Goal: Task Accomplishment & Management: Manage account settings

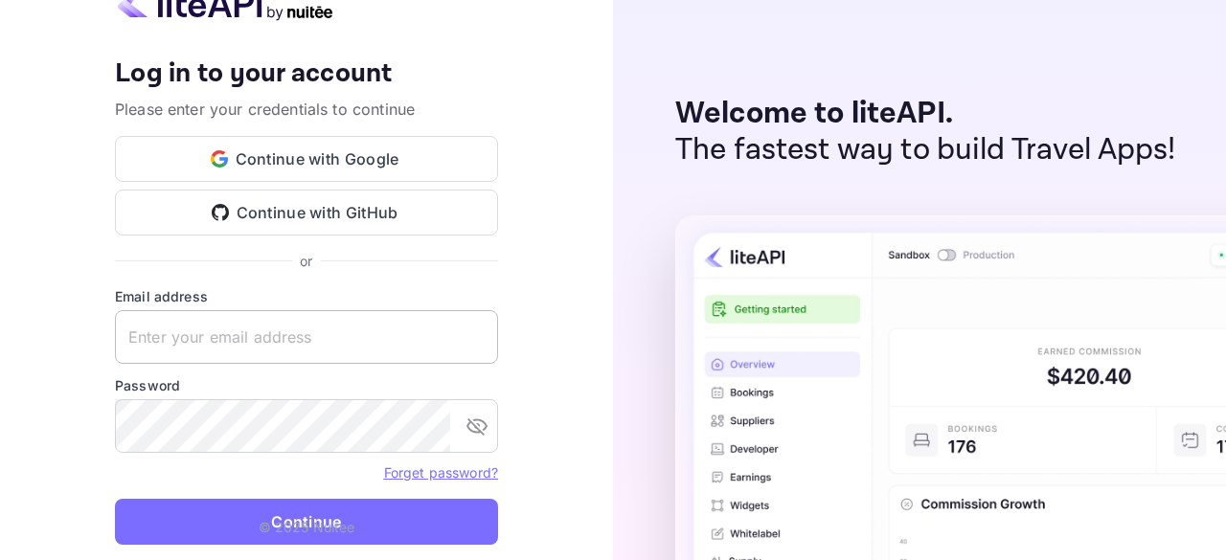
click at [305, 351] on input "text" at bounding box center [306, 337] width 383 height 54
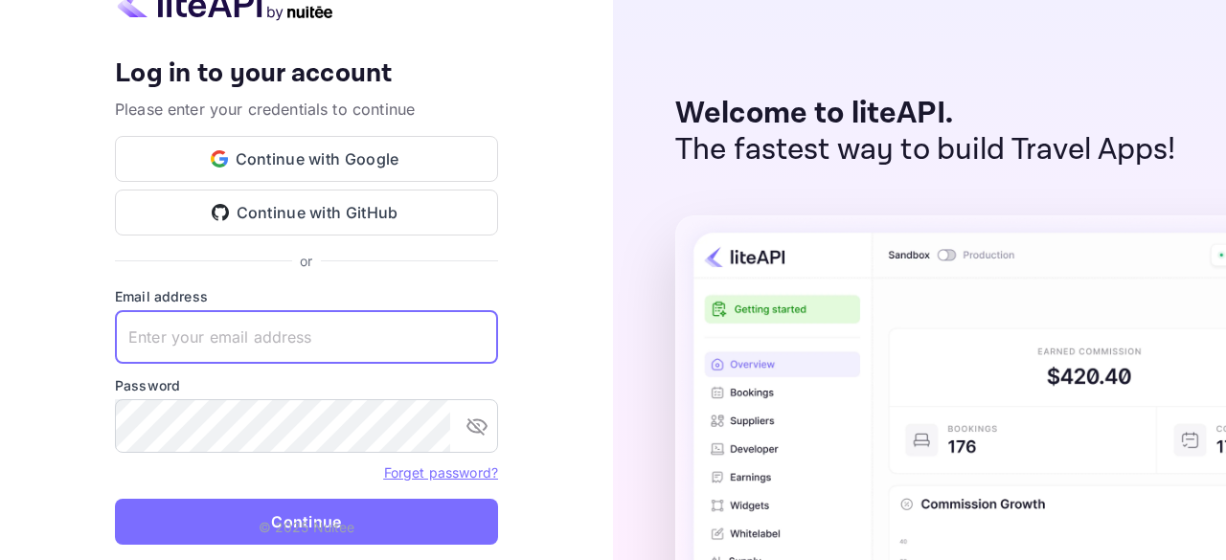
click at [259, 346] on input "text" at bounding box center [306, 337] width 383 height 54
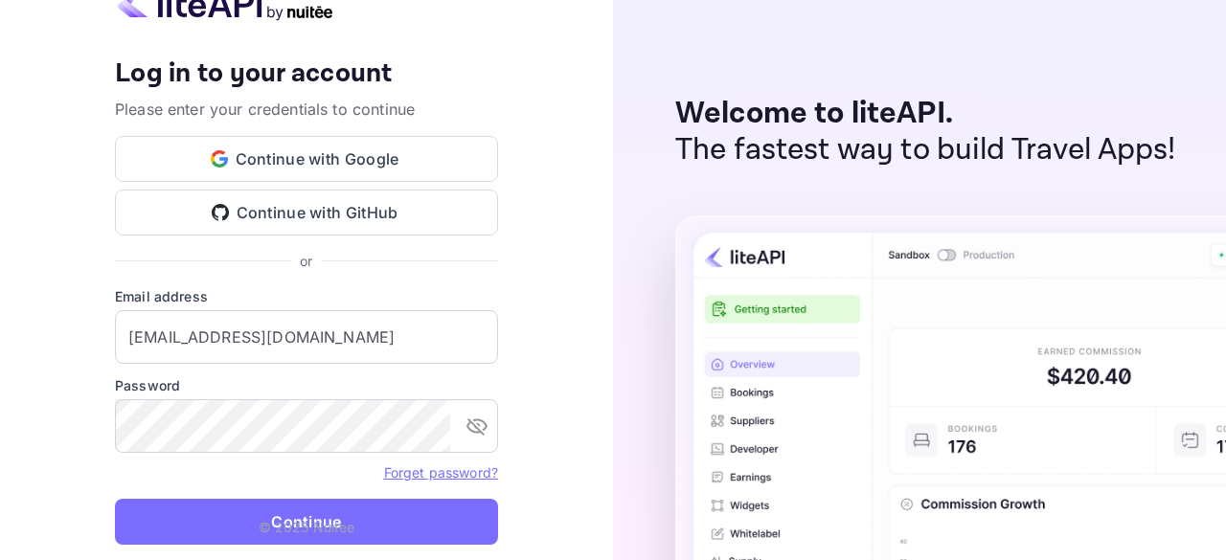
click at [308, 519] on p "© 2025 Nuitee" at bounding box center [307, 527] width 97 height 20
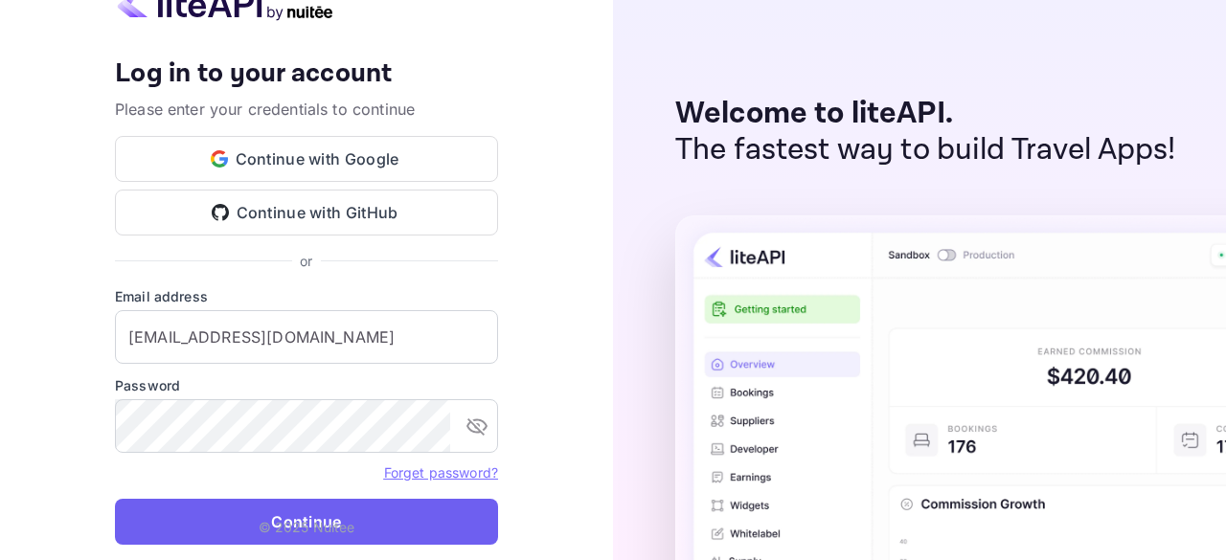
click at [387, 516] on button "Continue" at bounding box center [306, 522] width 383 height 46
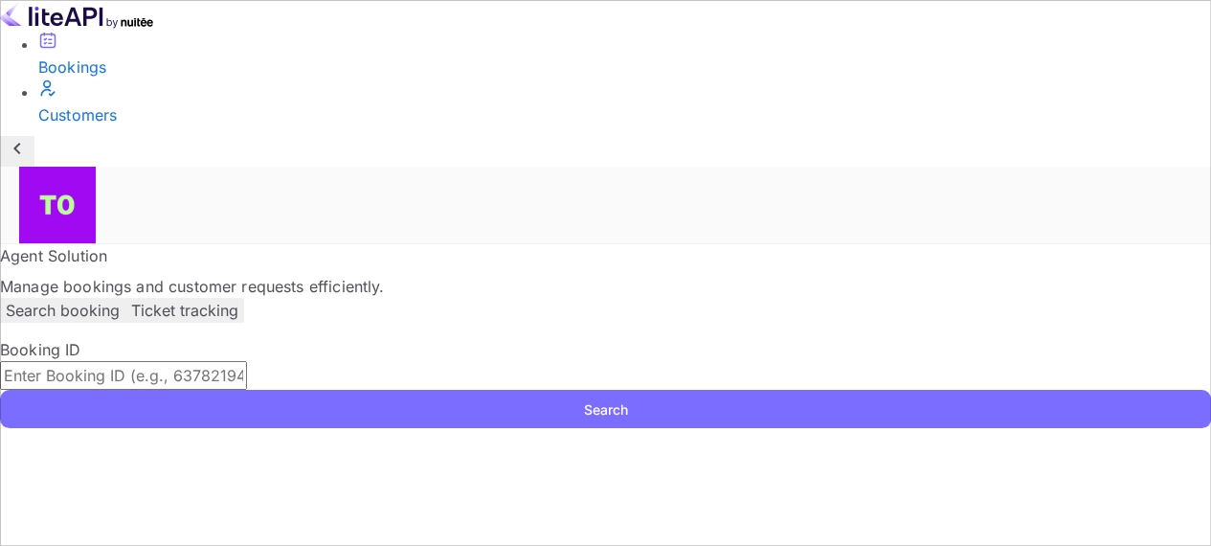
click at [96, 167] on img at bounding box center [57, 205] width 77 height 77
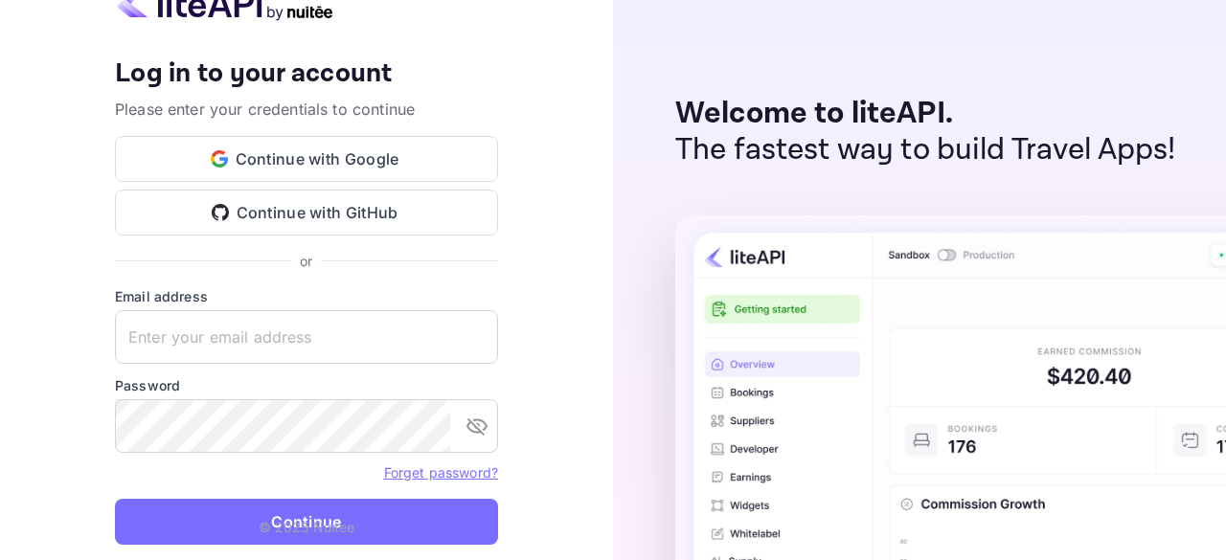
type input "accom-3ps02@traveloka.com"
type input "accom-3ps01@traveloka.com"
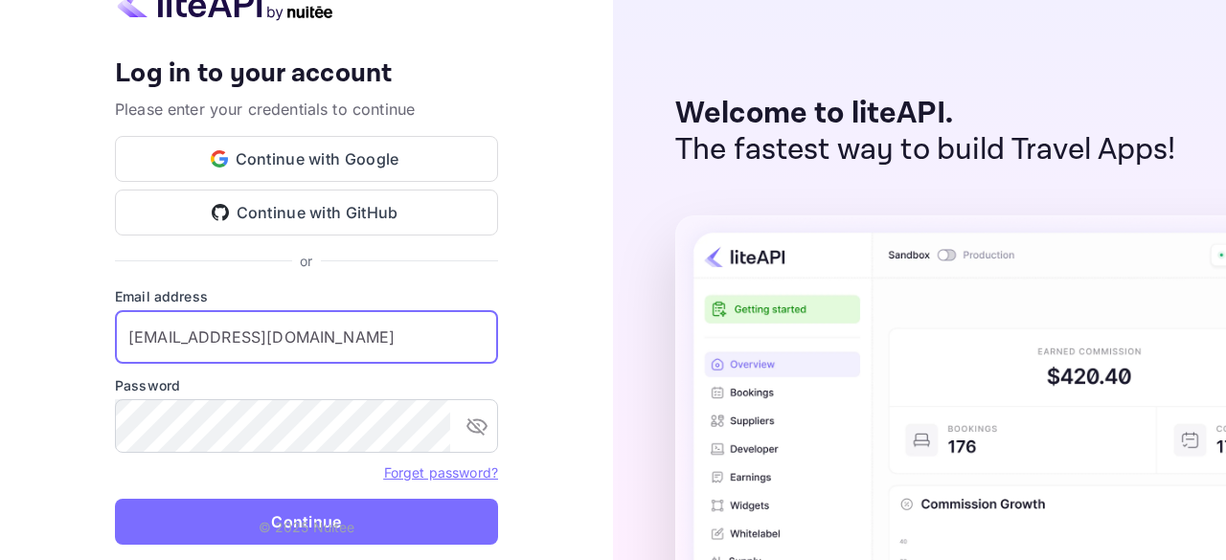
click at [369, 346] on input "accom-3ps01@traveloka.com" at bounding box center [306, 337] width 383 height 54
click at [513, 215] on div "Your account has been created successfully, a confirmation link has been sent t…" at bounding box center [306, 280] width 613 height 560
